Goal: Transaction & Acquisition: Book appointment/travel/reservation

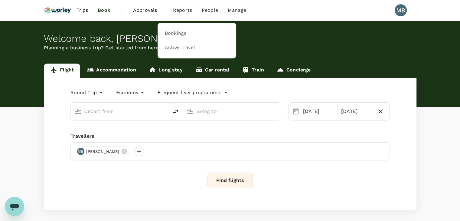
type input "Kuala Lumpur Intl ([GEOGRAPHIC_DATA])"
type input "Qingdao Liuting Intl ([MEDICAL_DATA])"
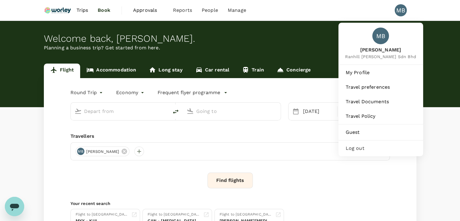
type input "Kuala Lumpur Intl ([GEOGRAPHIC_DATA])"
type input "Qingdao Liuting Intl (TAO)"
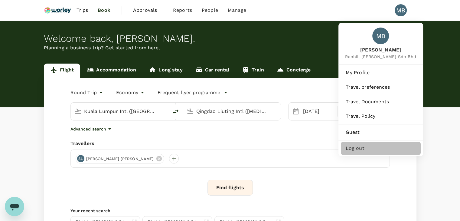
click at [372, 150] on div "Log out" at bounding box center [381, 148] width 80 height 13
